Goal: Task Accomplishment & Management: Use online tool/utility

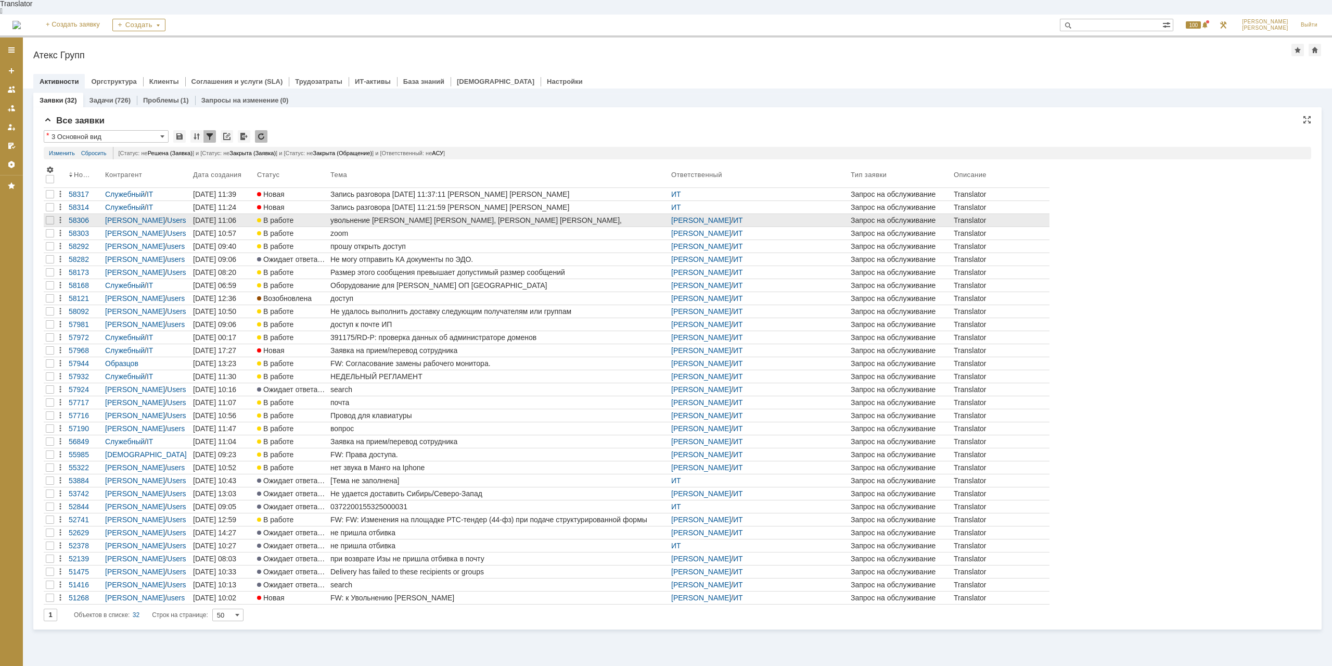
click at [466, 216] on div "увольнение [PERSON_NAME] [PERSON_NAME], [PERSON_NAME] [PERSON_NAME], [PERSON_NA…" at bounding box center [499, 220] width 337 height 8
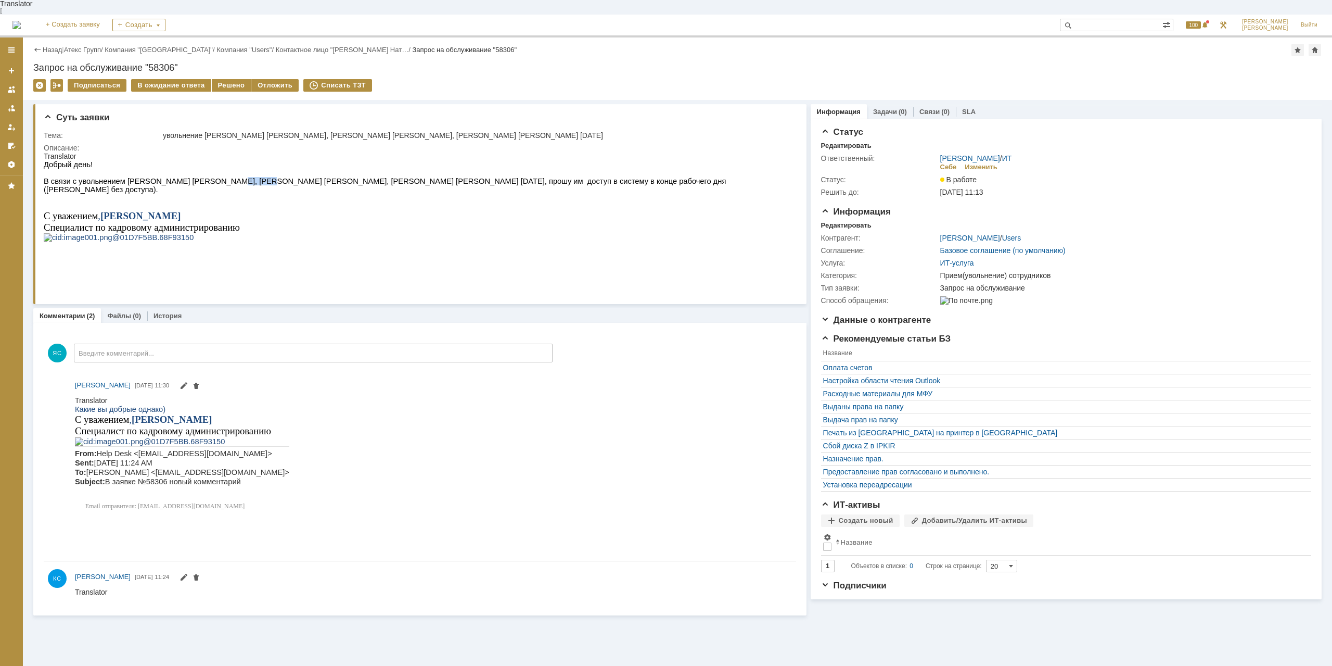
click at [236, 177] on span "В связи с увольнением [PERSON_NAME] [PERSON_NAME], [PERSON_NAME] [PERSON_NAME],…" at bounding box center [385, 185] width 682 height 17
drag, startPoint x: 236, startPoint y: 174, endPoint x: 434, endPoint y: 174, distance: 197.8
click at [237, 177] on span "В связи с увольнением [PERSON_NAME] [PERSON_NAME], [PERSON_NAME] [PERSON_NAME],…" at bounding box center [385, 185] width 682 height 17
click at [448, 177] on span "В связи с увольнением [PERSON_NAME] [PERSON_NAME], [PERSON_NAME] [PERSON_NAME],…" at bounding box center [385, 185] width 682 height 17
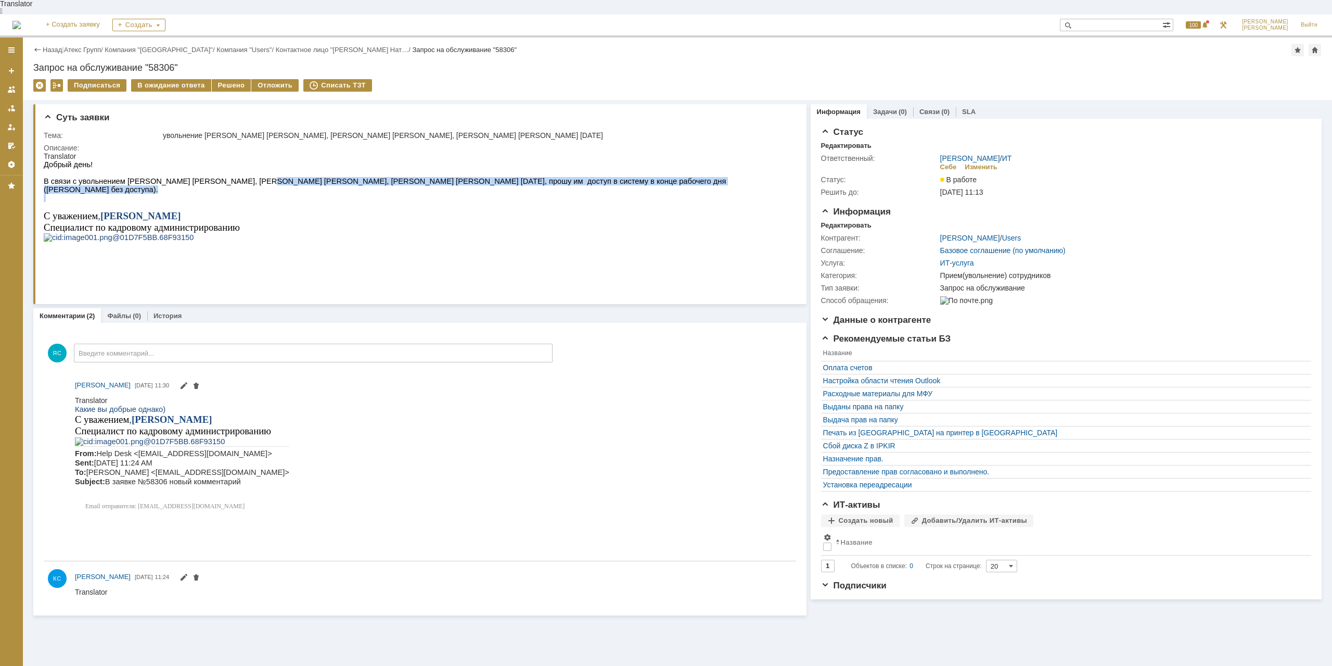
drag, startPoint x: 211, startPoint y: 180, endPoint x: 237, endPoint y: 175, distance: 26.5
click at [237, 175] on div "Добрый день! В связи с увольнением [PERSON_NAME] [PERSON_NAME], [PERSON_NAME] […" at bounding box center [417, 209] width 746 height 98
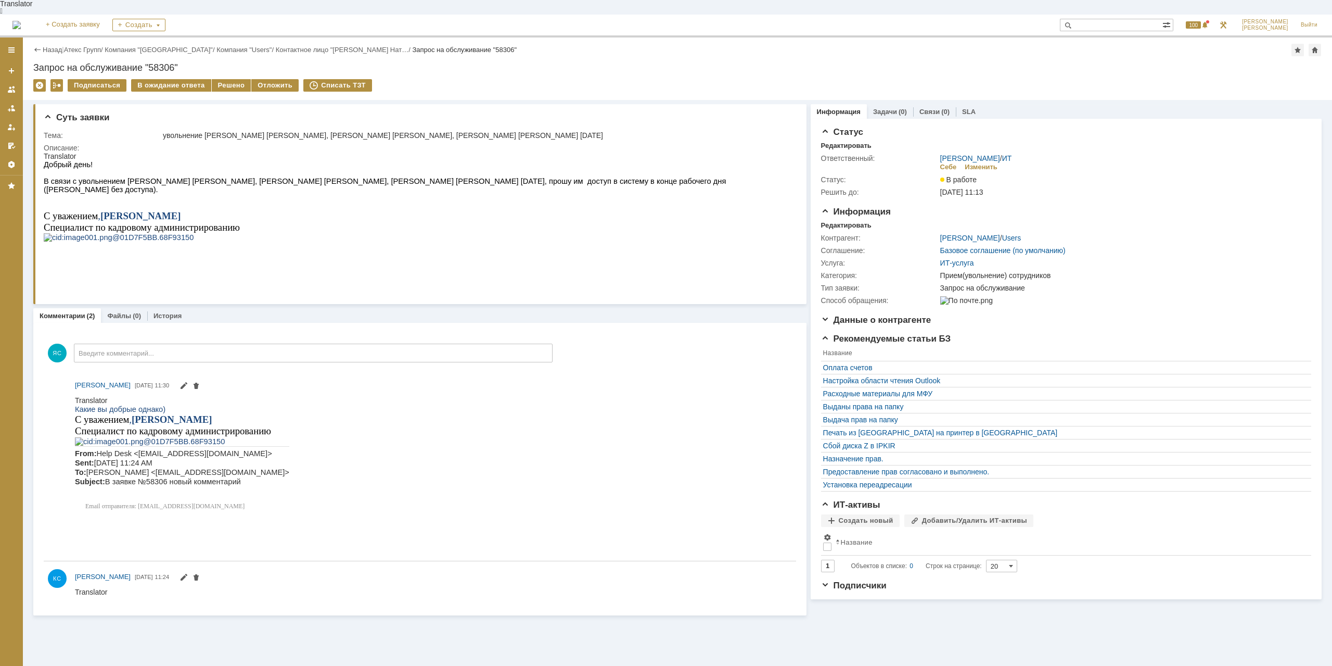
click at [237, 177] on span "В связи с увольнением [PERSON_NAME] [PERSON_NAME], [PERSON_NAME] [PERSON_NAME],…" at bounding box center [385, 185] width 682 height 17
drag, startPoint x: 221, startPoint y: 179, endPoint x: 240, endPoint y: 180, distance: 18.7
click at [240, 180] on span "В связи с увольнением [PERSON_NAME] [PERSON_NAME], [PERSON_NAME] [PERSON_NAME],…" at bounding box center [385, 185] width 682 height 17
drag, startPoint x: 276, startPoint y: 179, endPoint x: 284, endPoint y: 179, distance: 7.8
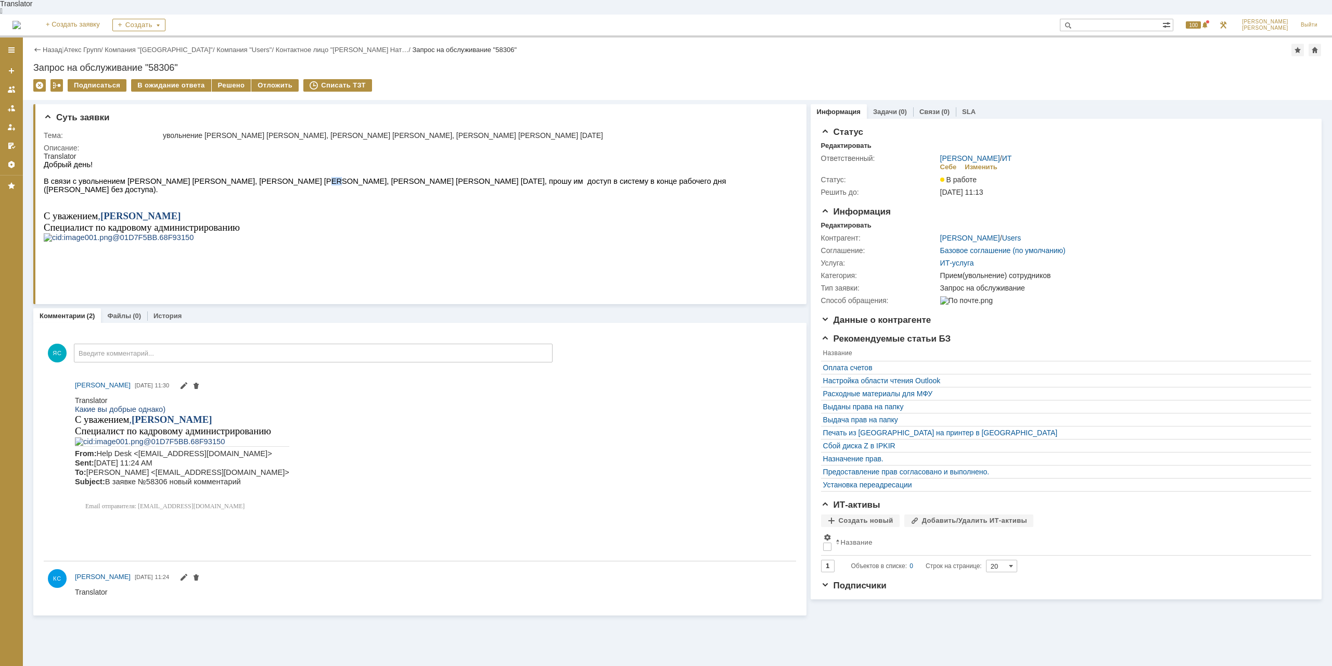
click at [284, 179] on span "В связи с увольнением [PERSON_NAME] [PERSON_NAME], [PERSON_NAME] [PERSON_NAME],…" at bounding box center [385, 185] width 682 height 17
click at [284, 178] on span "В связи с увольнением [PERSON_NAME] [PERSON_NAME], [PERSON_NAME] [PERSON_NAME],…" at bounding box center [385, 185] width 682 height 17
drag, startPoint x: 311, startPoint y: 173, endPoint x: 321, endPoint y: 174, distance: 10.0
click at [321, 177] on span "В связи с увольнением [PERSON_NAME] [PERSON_NAME], [PERSON_NAME] [PERSON_NAME],…" at bounding box center [385, 185] width 682 height 17
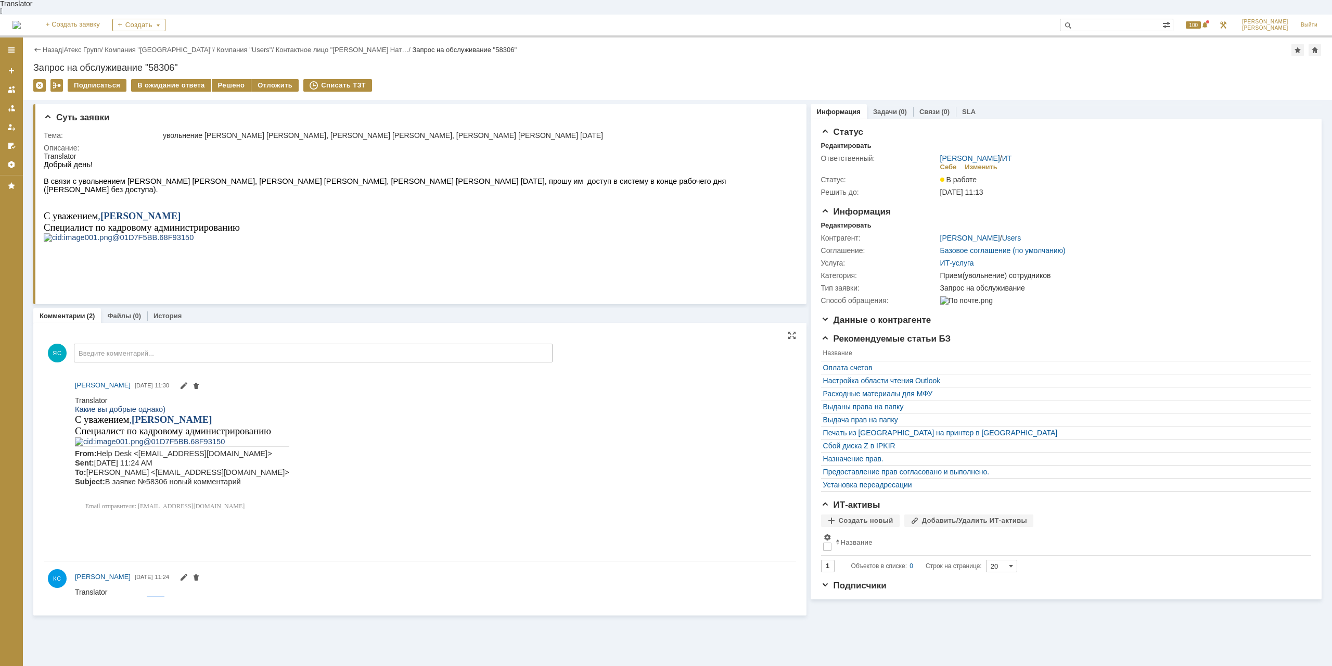
drag, startPoint x: 149, startPoint y: 587, endPoint x: 162, endPoint y: 587, distance: 13.5
click at [162, 595] on div "С нетерпением ждем конца рабочего дня." at bounding box center [146, 599] width 142 height 8
click at [98, 586] on div at bounding box center [433, 592] width 717 height 13
drag, startPoint x: 89, startPoint y: 591, endPoint x: 118, endPoint y: 592, distance: 28.6
click at [118, 595] on div "С нетерпением ждем конца рабочего дня." at bounding box center [146, 599] width 142 height 8
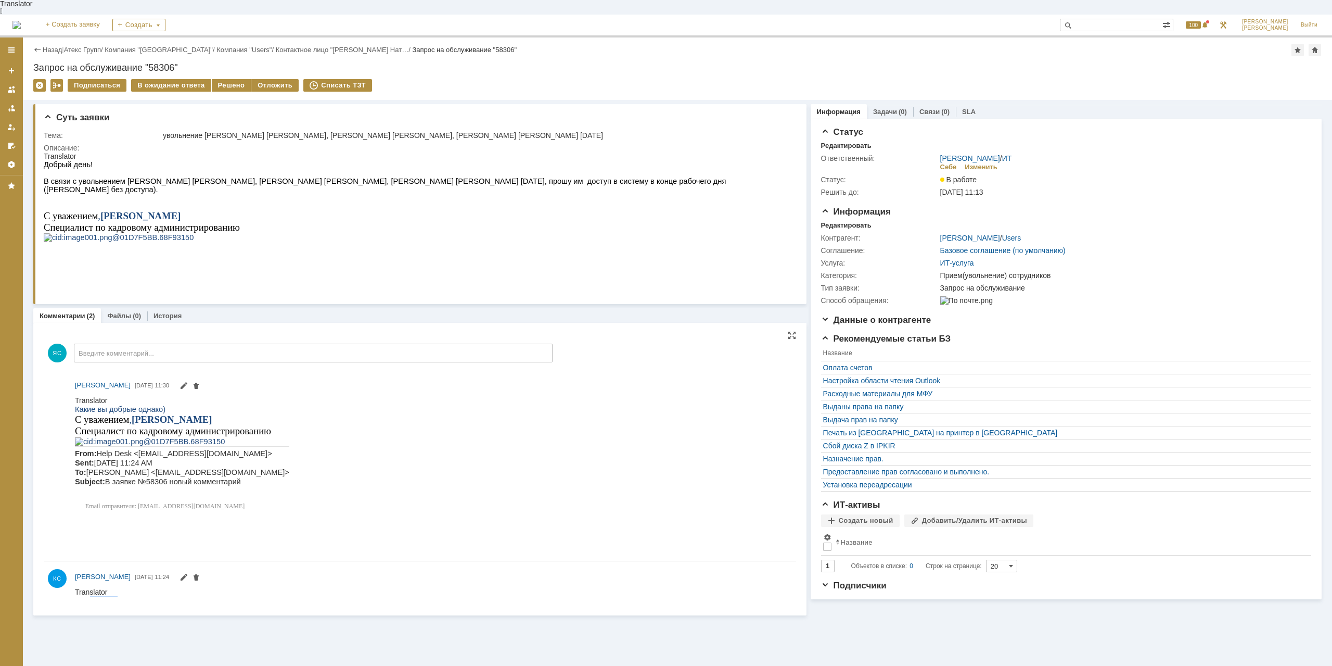
click at [118, 595] on div "С нетерпением ждем конца рабочего дня." at bounding box center [146, 599] width 142 height 8
drag, startPoint x: 128, startPoint y: 592, endPoint x: 182, endPoint y: 592, distance: 53.6
click at [182, 595] on div "С нетерпением ждем конца рабочего дня." at bounding box center [146, 599] width 142 height 8
drag, startPoint x: 195, startPoint y: 590, endPoint x: 164, endPoint y: 590, distance: 31.2
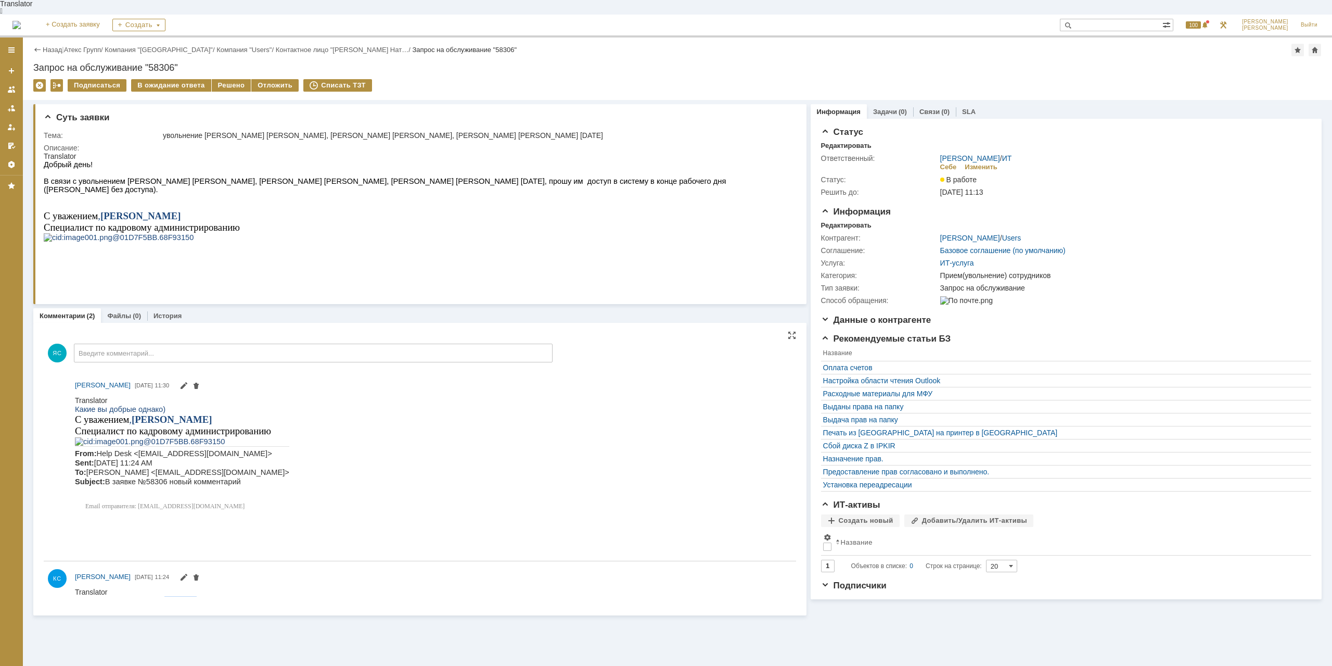
click at [164, 595] on div "С нетерпением ждем конца рабочего дня." at bounding box center [146, 599] width 142 height 8
drag, startPoint x: 122, startPoint y: 591, endPoint x: 205, endPoint y: 594, distance: 82.8
click at [205, 595] on div "С нетерпением ждем конца рабочего дня." at bounding box center [146, 599] width 142 height 8
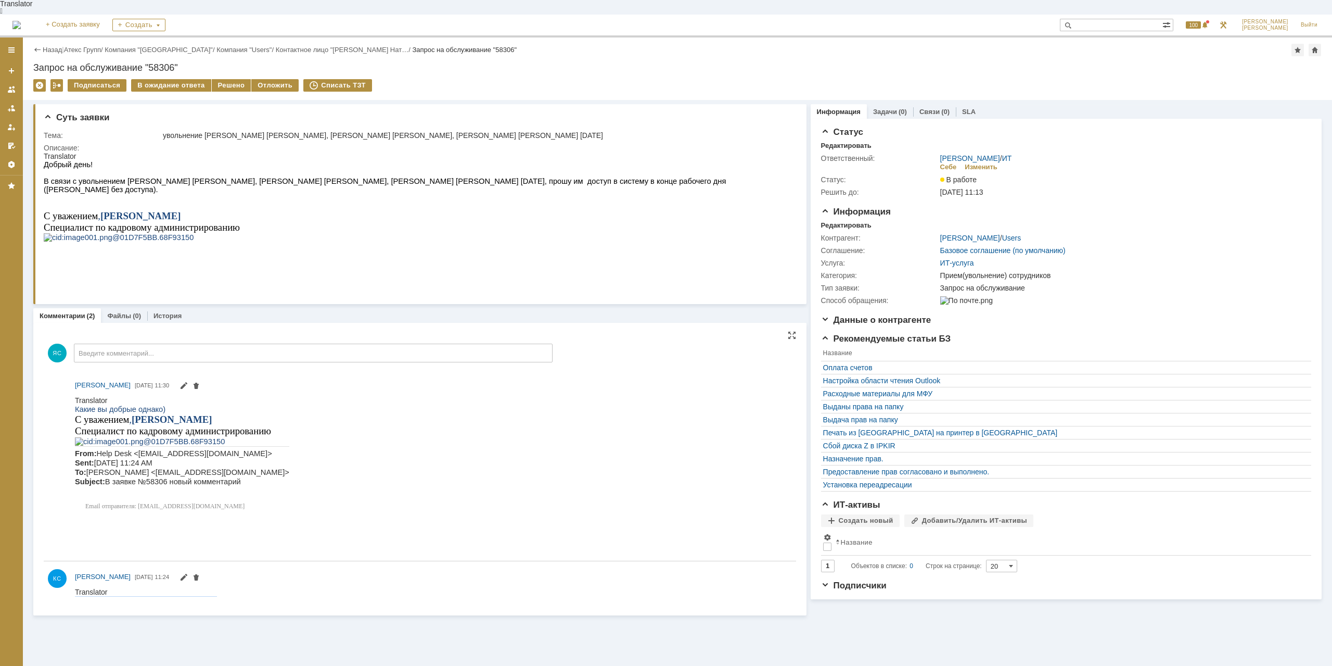
drag, startPoint x: 75, startPoint y: 591, endPoint x: 182, endPoint y: 587, distance: 107.3
click at [231, 596] on html "Translator С нетерпением ждем конца рабочего дня." at bounding box center [433, 595] width 717 height 17
click at [181, 586] on div at bounding box center [433, 592] width 717 height 13
click at [199, 595] on div "С нетерпением ждем конца рабочего дня." at bounding box center [146, 599] width 142 height 8
click at [437, 476] on html "Translator Какие вы добрые однако) С уважением , [PERSON_NAME] по кадровому адм…" at bounding box center [433, 455] width 717 height 119
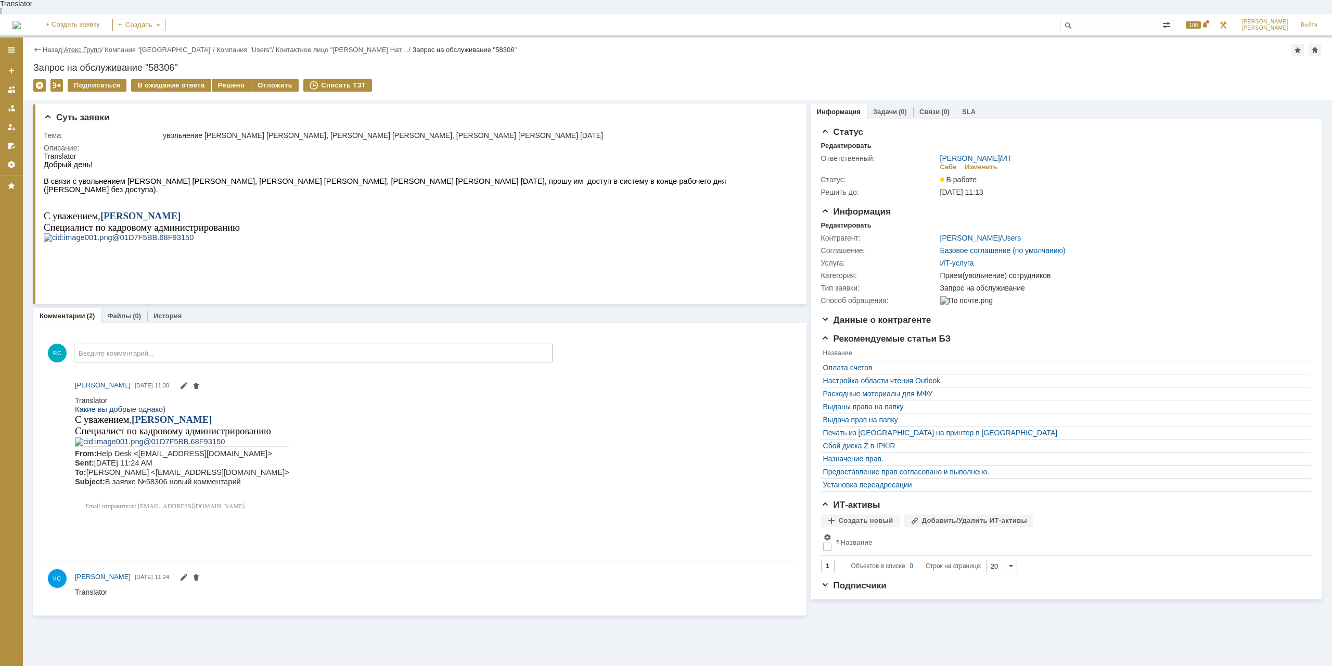
click at [81, 46] on link "Атекс Групп" at bounding box center [82, 50] width 37 height 8
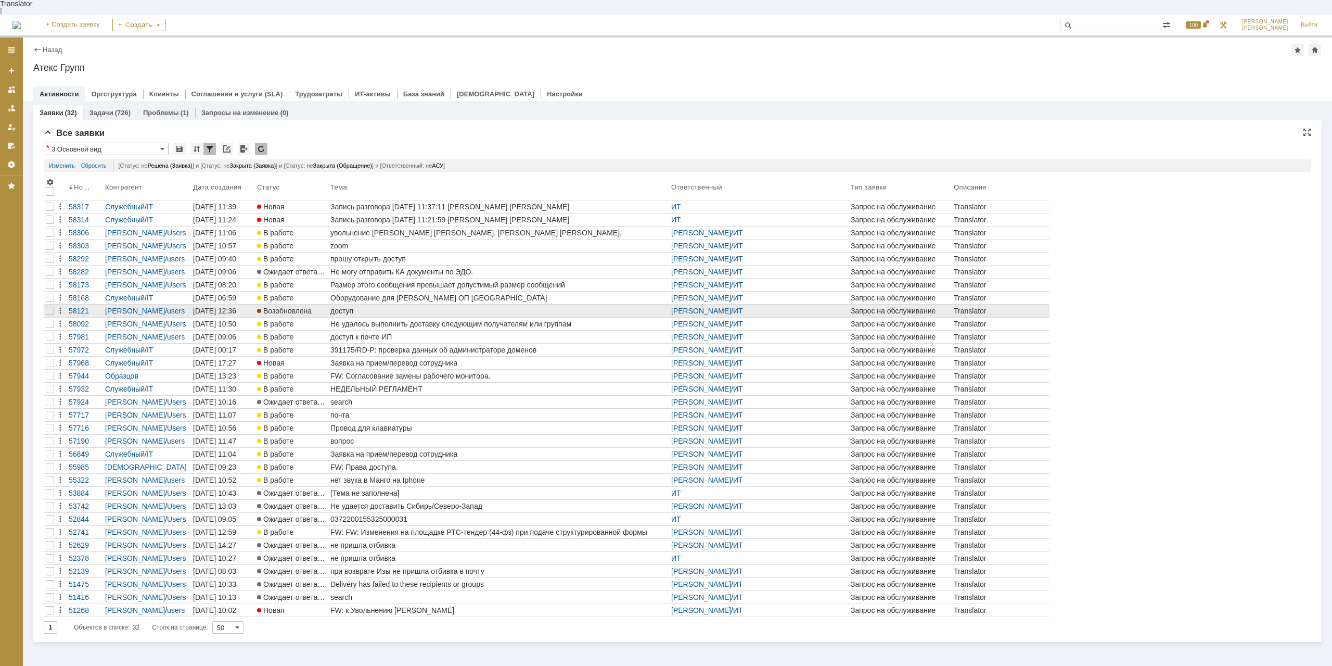
click at [372, 307] on div "доступ" at bounding box center [499, 311] width 337 height 8
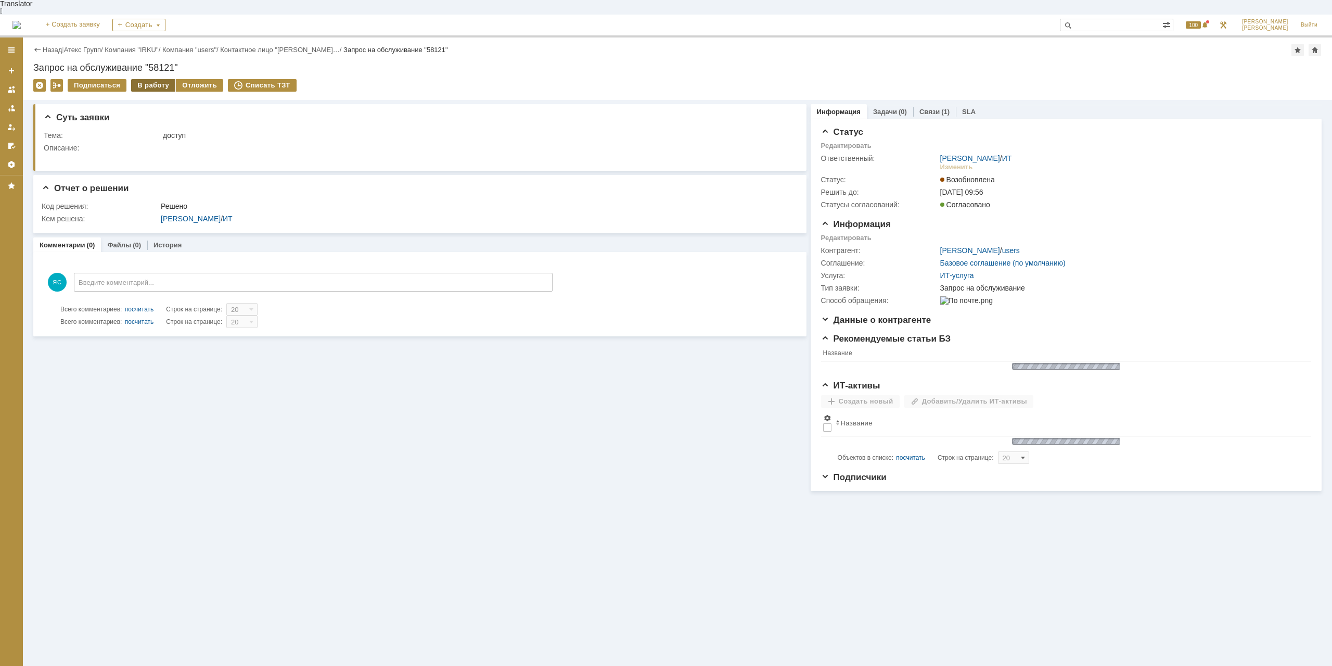
click at [156, 79] on div "В работу" at bounding box center [153, 85] width 44 height 12
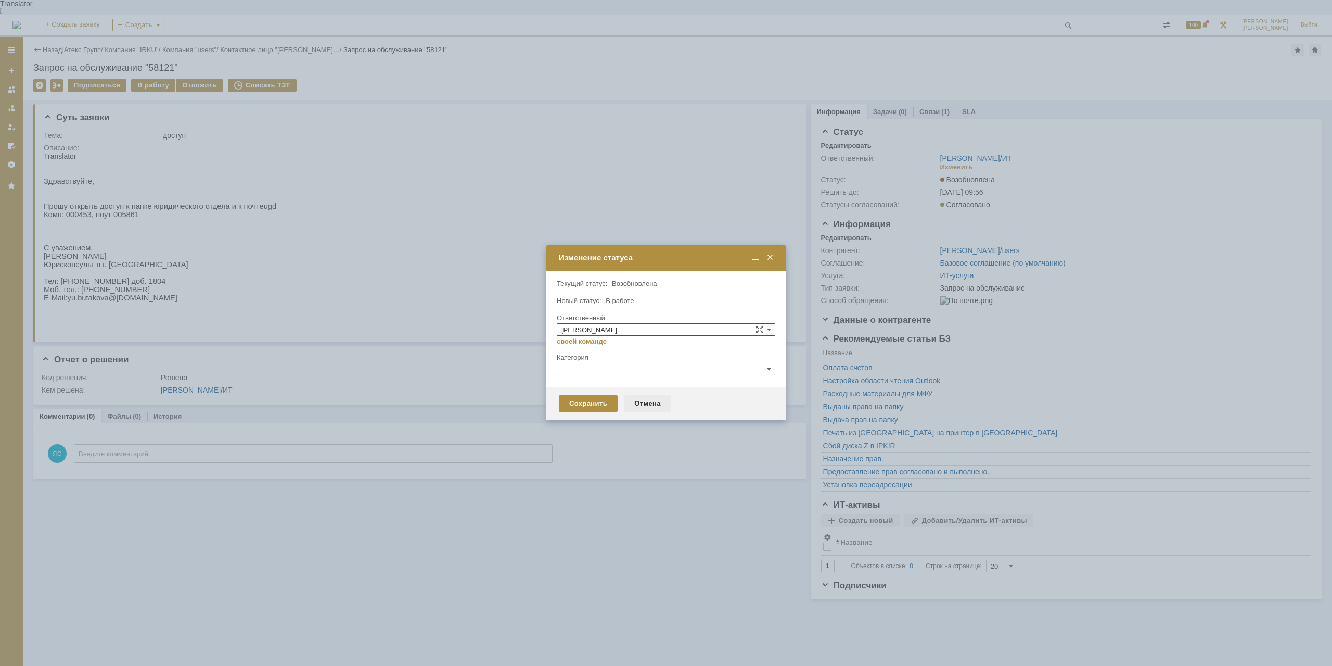
click at [636, 405] on div "Отмена" at bounding box center [647, 403] width 47 height 17
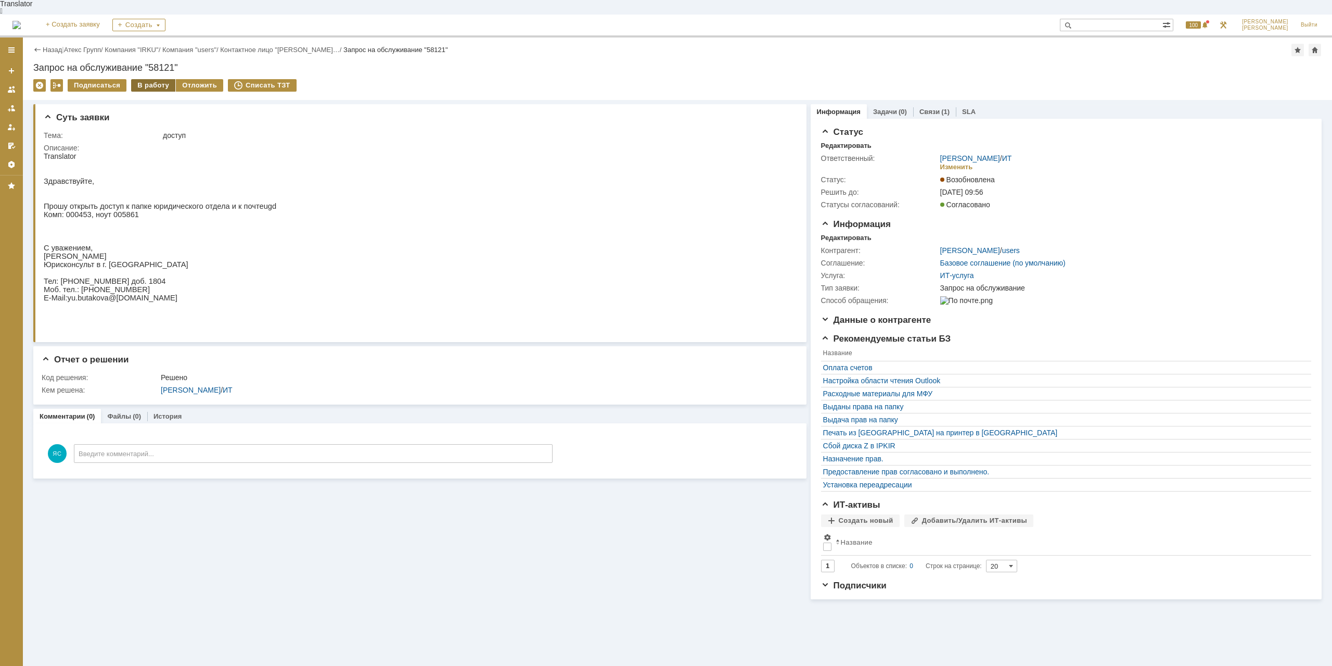
click at [151, 79] on div "В работу" at bounding box center [153, 85] width 44 height 12
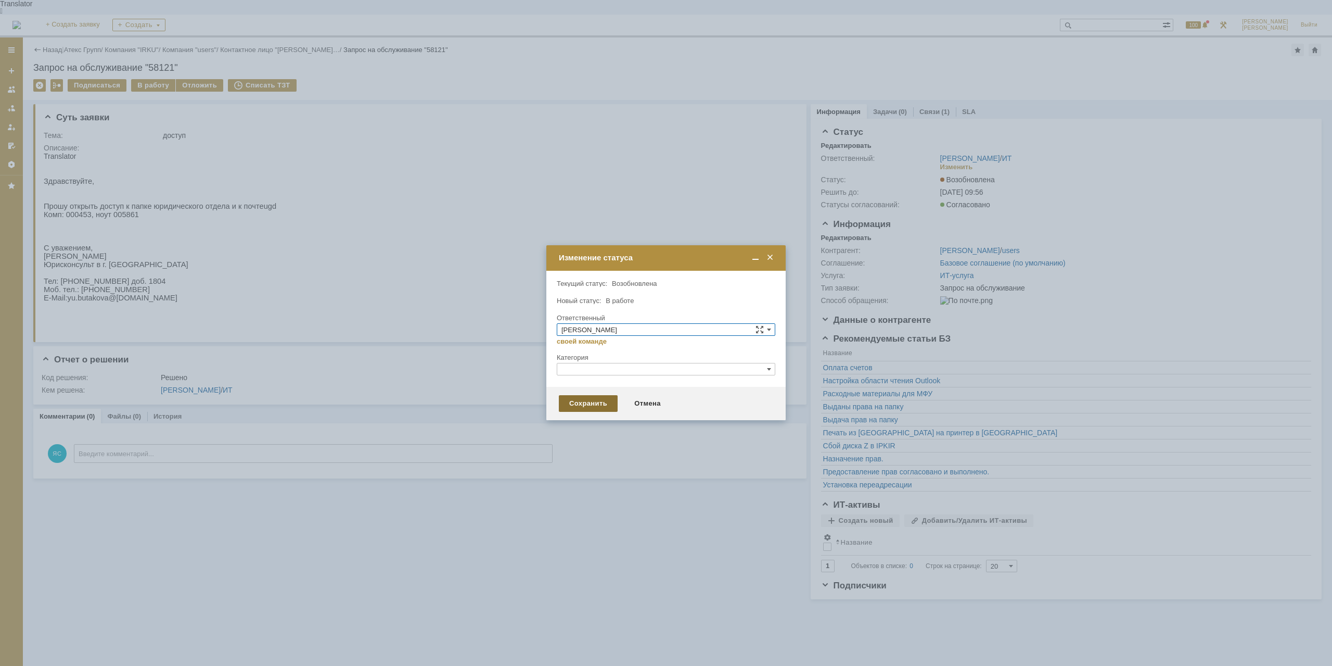
click at [574, 403] on div "Сохранить" at bounding box center [588, 403] width 59 height 17
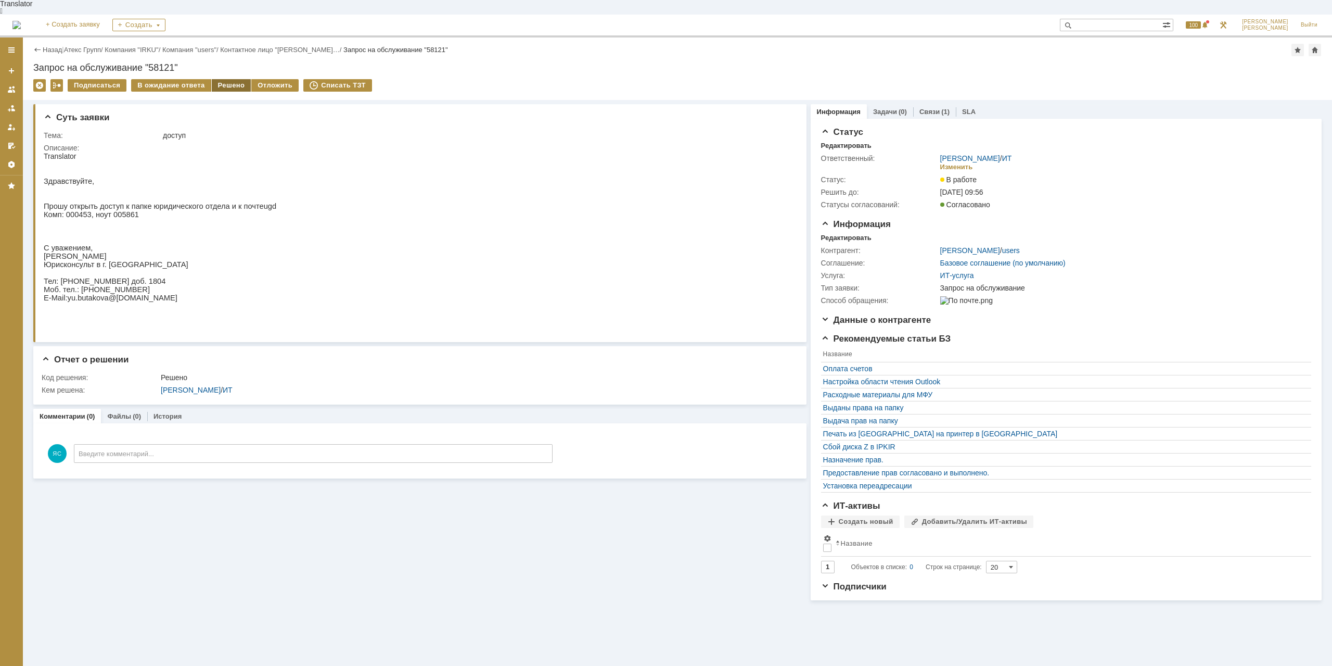
click at [235, 79] on div "Решено" at bounding box center [232, 85] width 40 height 12
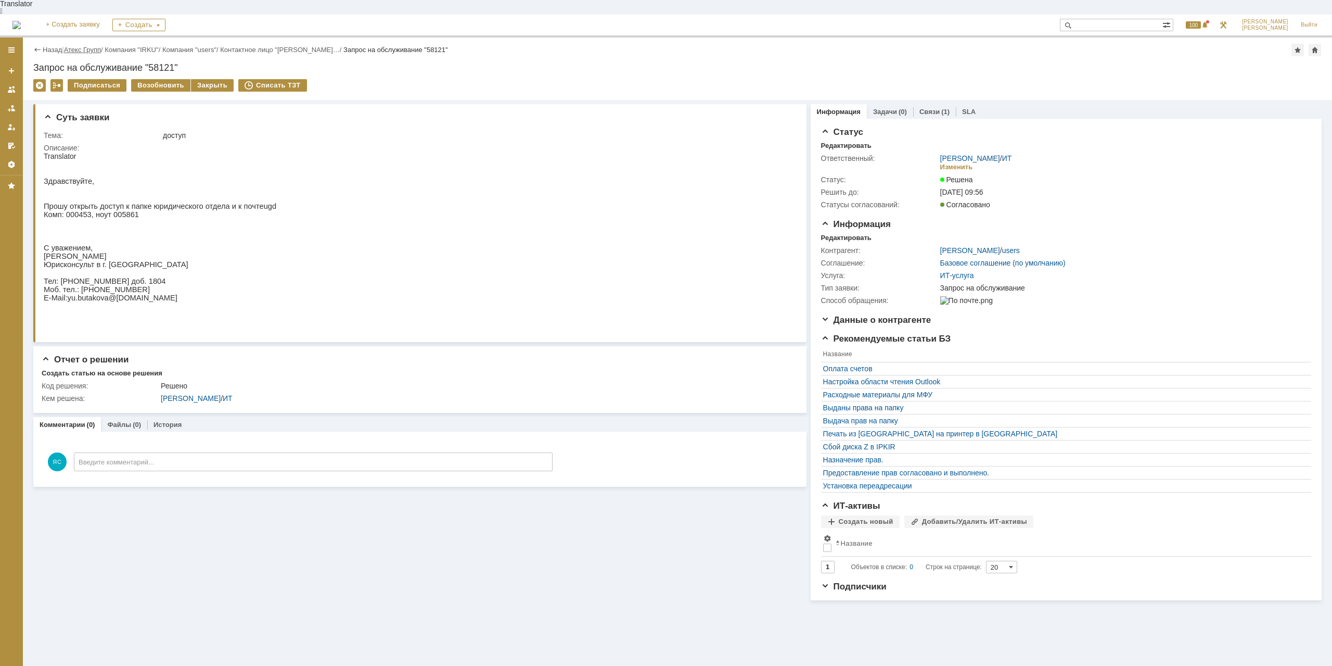
click at [95, 46] on link "Атекс Групп" at bounding box center [82, 50] width 37 height 8
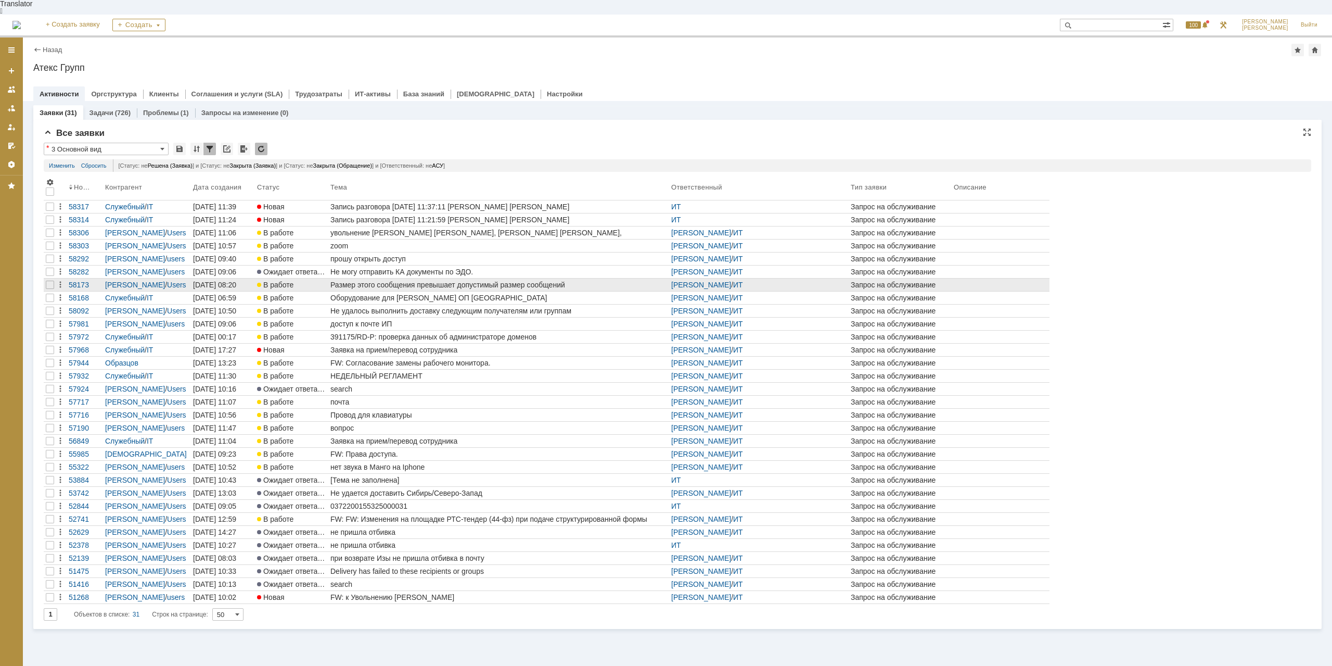
click at [508, 281] on div "Размер этого сообщения превышает допустимый размер сообщений" at bounding box center [499, 285] width 337 height 8
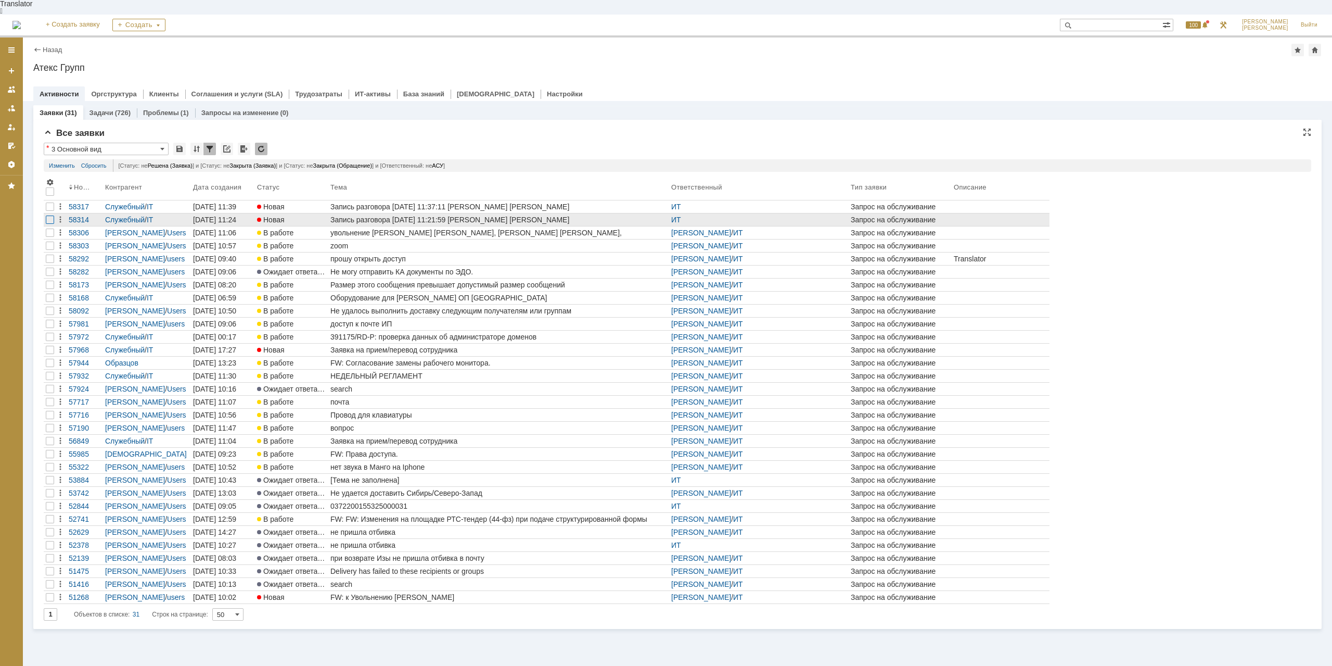
click at [51, 215] on div at bounding box center [50, 219] width 8 height 8
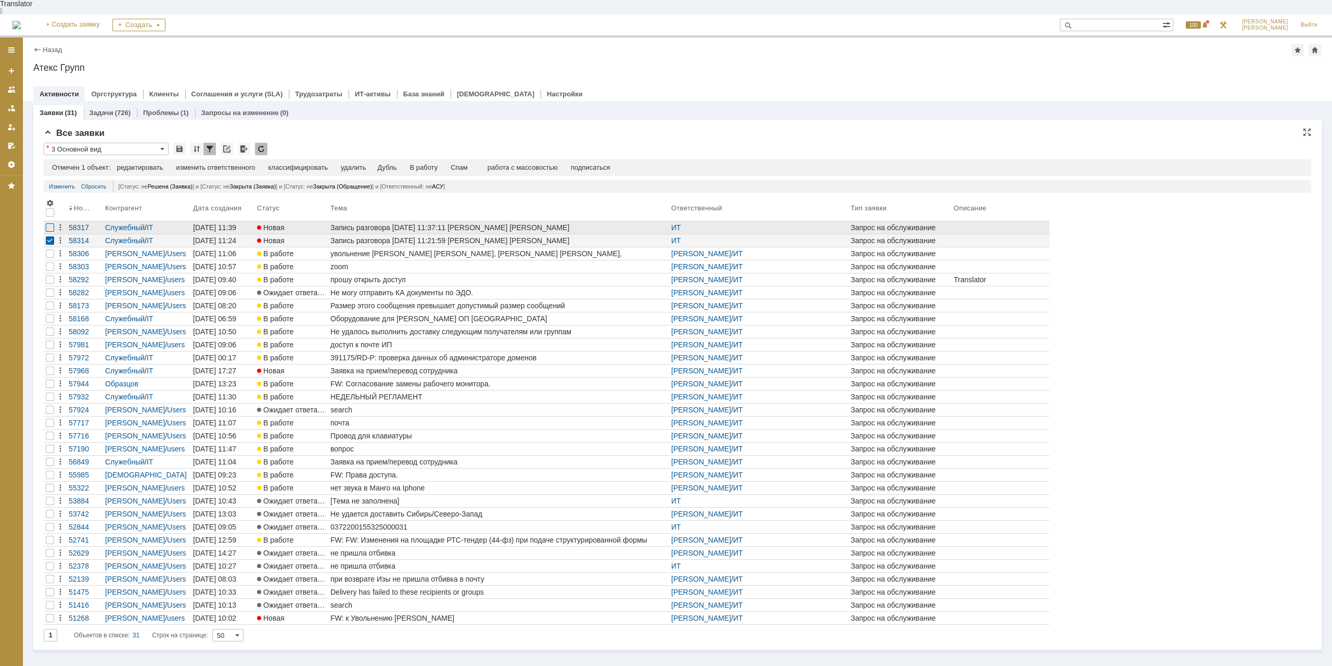
click at [47, 223] on div at bounding box center [50, 227] width 8 height 8
click at [440, 163] on div "Спам" at bounding box center [437, 167] width 17 height 8
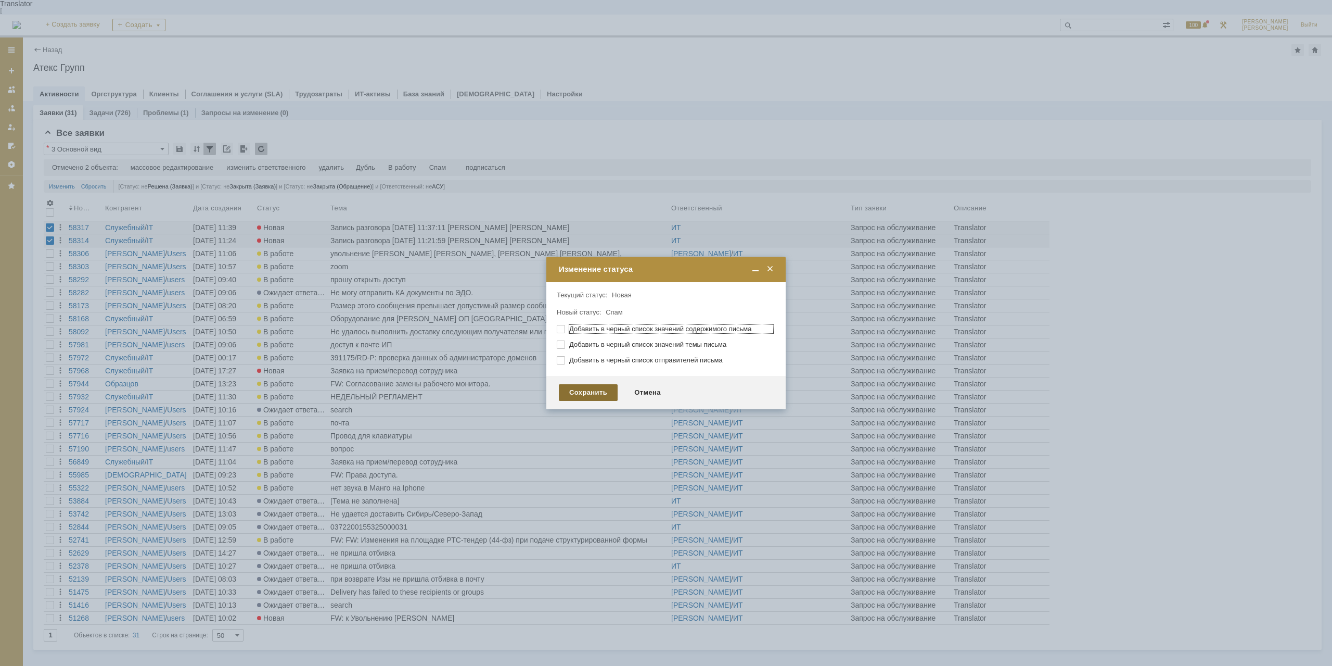
click at [581, 394] on div "Сохранить" at bounding box center [588, 392] width 59 height 17
